Goal: Task Accomplishment & Management: Use online tool/utility

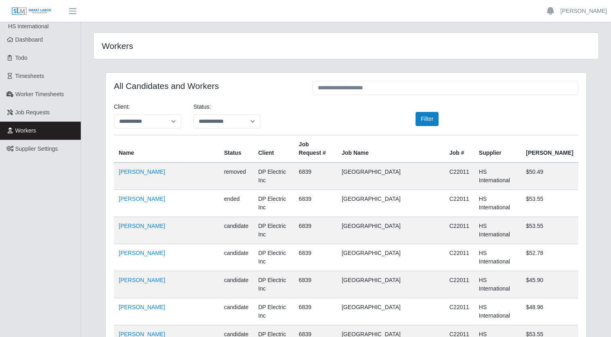
scroll to position [5559, 0]
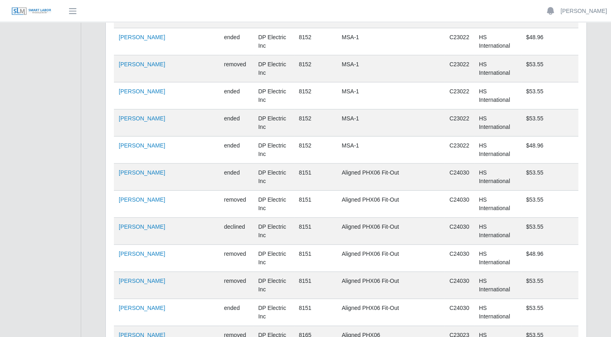
scroll to position [5559, 0]
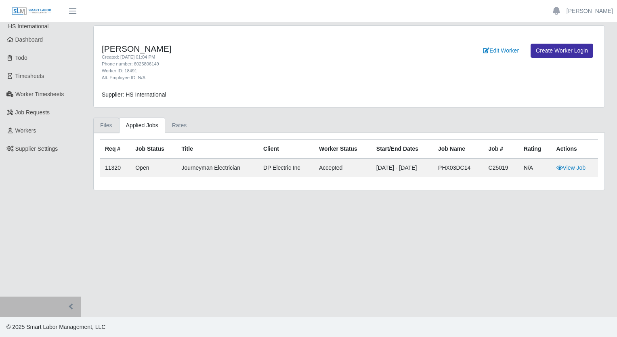
click at [107, 127] on link "Files" at bounding box center [106, 126] width 26 height 16
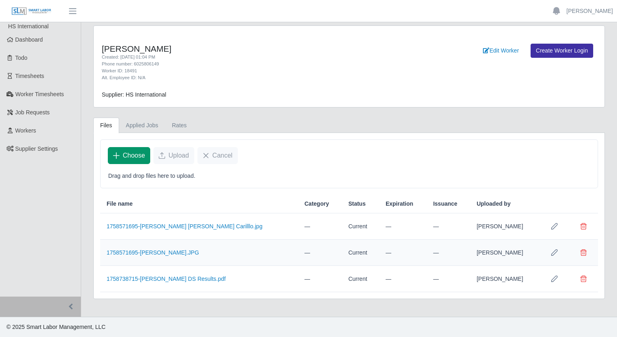
click at [135, 153] on span "Choose" at bounding box center [134, 156] width 22 height 10
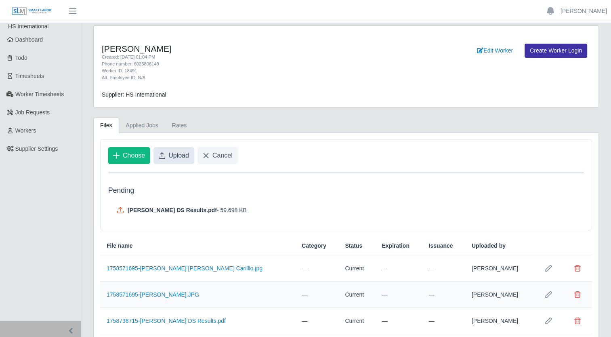
click at [169, 158] on span "Upload" at bounding box center [178, 156] width 21 height 10
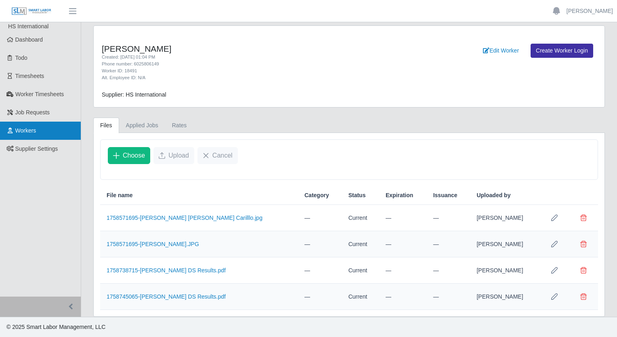
click at [16, 125] on link "Workers" at bounding box center [40, 131] width 81 height 18
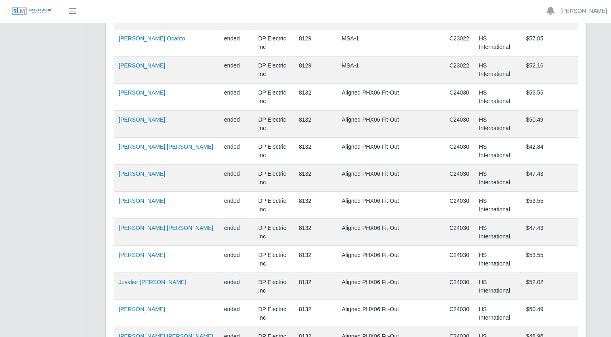
scroll to position [5559, 0]
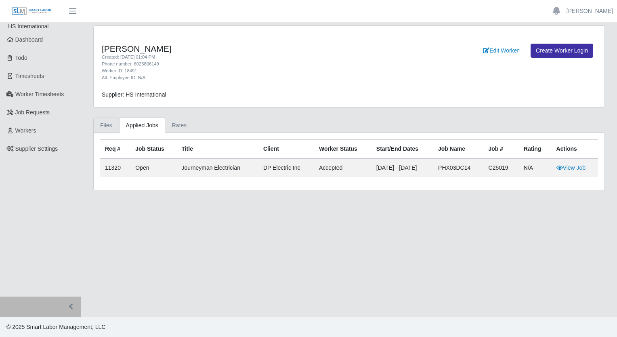
click at [100, 125] on link "Files" at bounding box center [106, 126] width 26 height 16
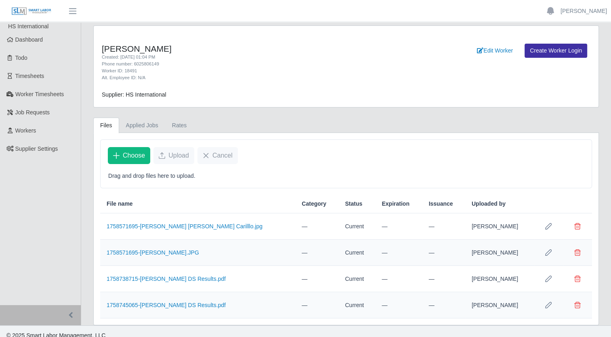
scroll to position [7, 0]
